Goal: Task Accomplishment & Management: Use online tool/utility

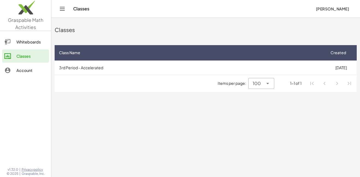
click at [337, 13] on button "[PERSON_NAME]" at bounding box center [333, 9] width 42 height 10
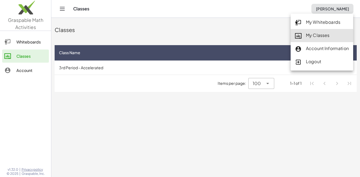
click at [311, 42] on link "My Classes" at bounding box center [322, 35] width 63 height 13
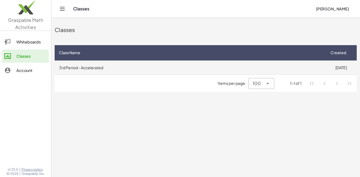
click at [272, 71] on td "3rd Period - Accelerated" at bounding box center [190, 67] width 271 height 14
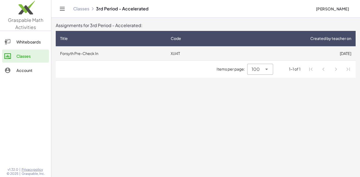
click at [275, 53] on td "[DATE]" at bounding box center [290, 53] width 131 height 14
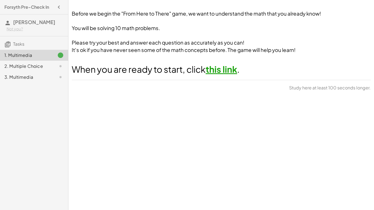
click at [237, 69] on link "this link" at bounding box center [220, 69] width 31 height 11
click at [205, 108] on div "Before we begin the "From Here to There" game, we want to understand the math t…" at bounding box center [220, 105] width 305 height 210
click at [347, 92] on button "Continue" at bounding box center [356, 90] width 30 height 10
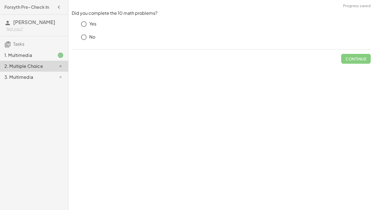
click at [91, 24] on p "Yes" at bounding box center [92, 24] width 7 height 6
click at [353, 61] on span "Check" at bounding box center [359, 58] width 14 height 5
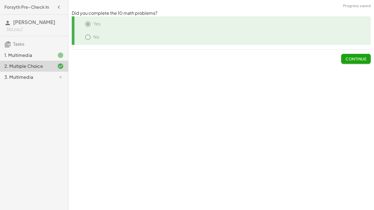
click at [351, 61] on span "Continue" at bounding box center [355, 58] width 21 height 5
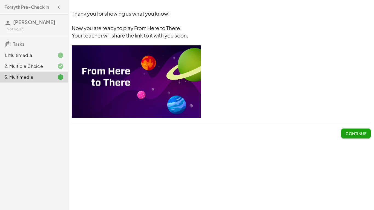
click at [356, 131] on span "Continue" at bounding box center [355, 133] width 21 height 5
